Goal: Find specific page/section: Find specific page/section

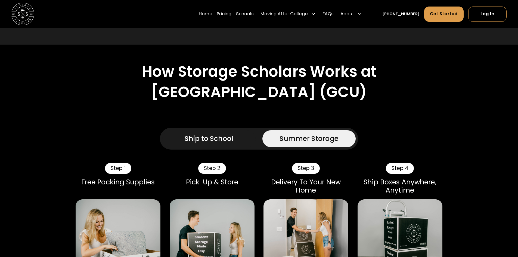
scroll to position [381, 0]
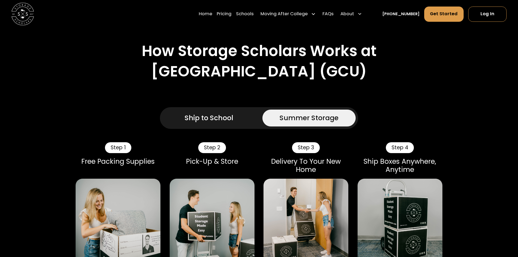
click at [205, 113] on div "Ship to School" at bounding box center [209, 118] width 49 height 10
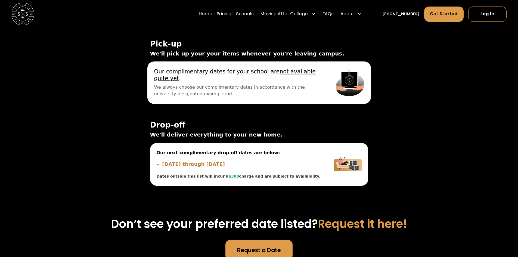
scroll to position [1877, 0]
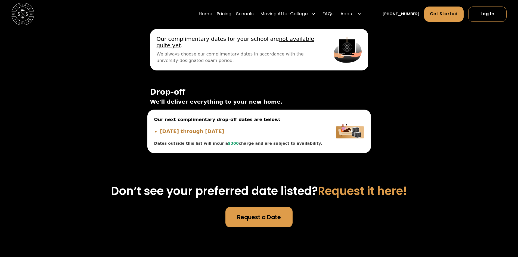
click at [225, 128] on li "Aug 24, 2025 through Aug 27, 2025" at bounding box center [241, 132] width 163 height 8
click at [181, 128] on li "Aug 24, 2025 through Aug 27, 2025" at bounding box center [241, 132] width 163 height 8
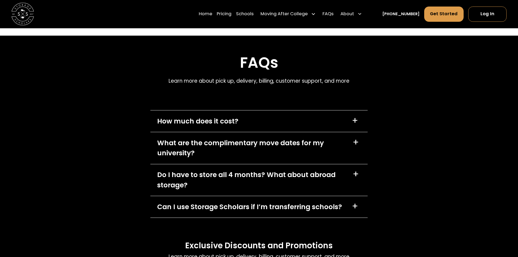
scroll to position [2421, 0]
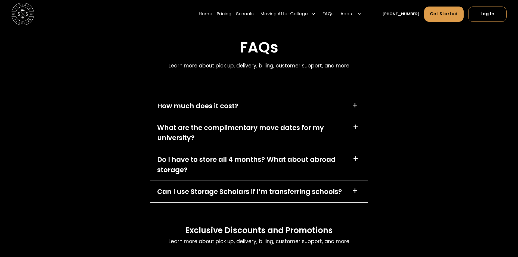
click at [320, 123] on div "What are the complimentary move dates for my university?" at bounding box center [251, 133] width 189 height 20
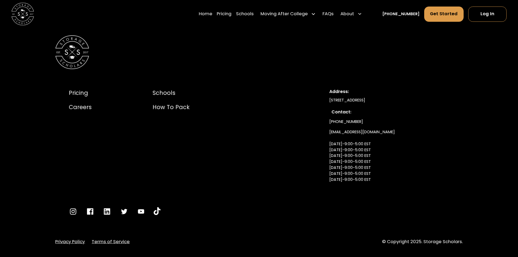
scroll to position [2759, 0]
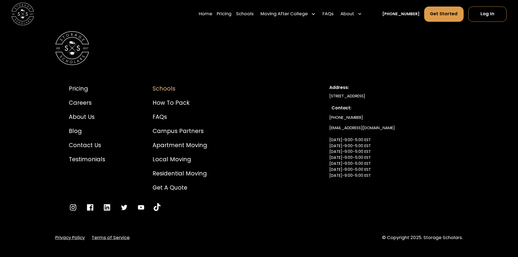
click at [162, 84] on div "Schools" at bounding box center [180, 88] width 55 height 8
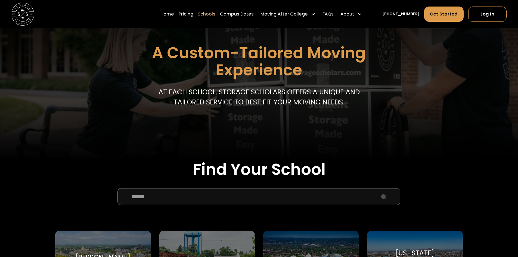
scroll to position [136, 0]
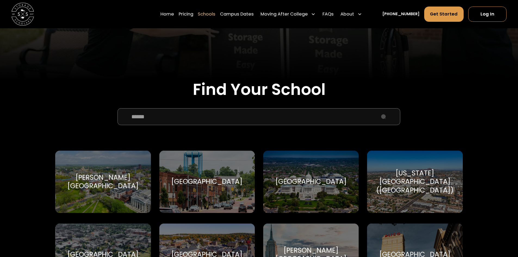
click at [173, 118] on input "School Select Form" at bounding box center [259, 116] width 283 height 17
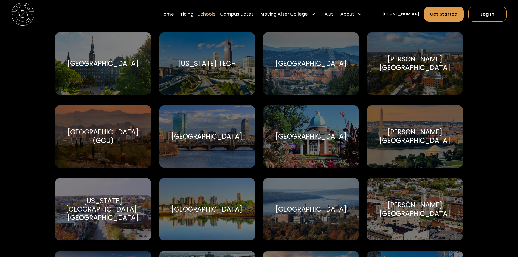
scroll to position [1142, 0]
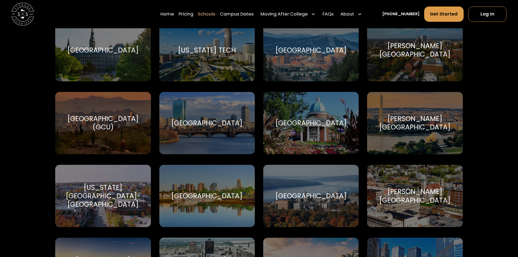
click at [121, 117] on div "Grand Canyon University (GCU)" at bounding box center [103, 123] width 82 height 17
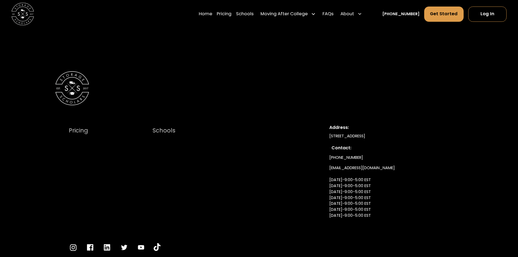
scroll to position [2965, 0]
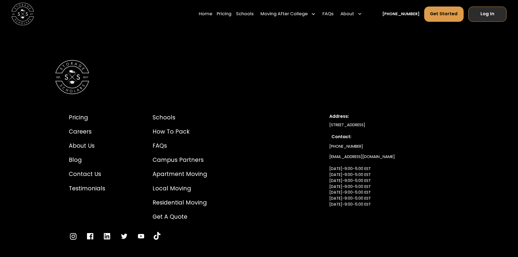
click at [478, 13] on link "Log In" at bounding box center [487, 14] width 38 height 15
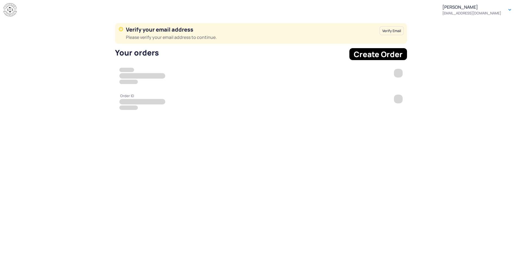
click at [393, 31] on button "Verify Email" at bounding box center [392, 30] width 24 height 9
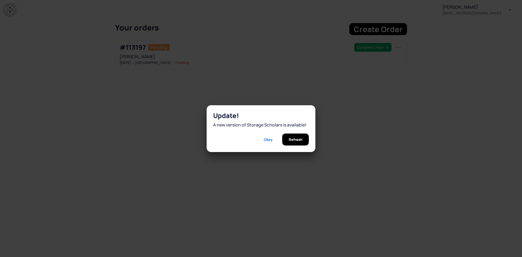
click at [293, 138] on span "Refresh" at bounding box center [296, 140] width 14 height 12
